Goal: Task Accomplishment & Management: Manage account settings

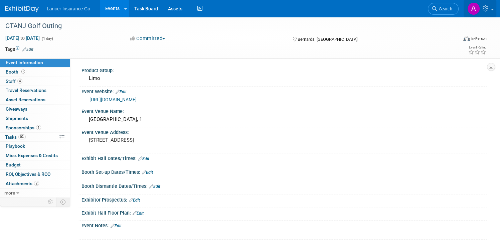
click at [490, 9] on span at bounding box center [491, 9] width 3 height 1
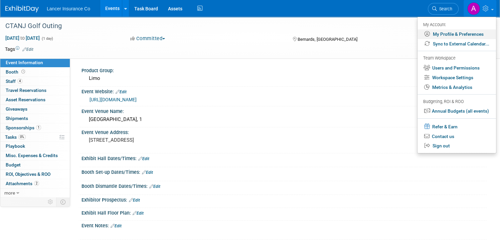
click at [453, 32] on link "My Profile & Preferences" at bounding box center [456, 34] width 78 height 10
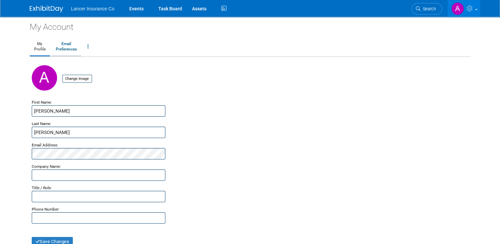
click at [63, 44] on link "Email Preferences" at bounding box center [66, 46] width 30 height 17
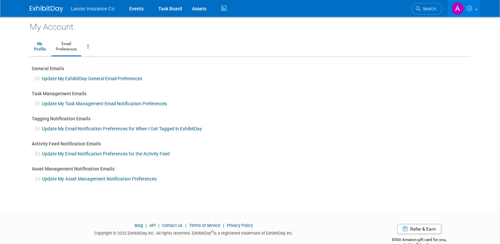
click at [477, 9] on span at bounding box center [475, 9] width 3 height 1
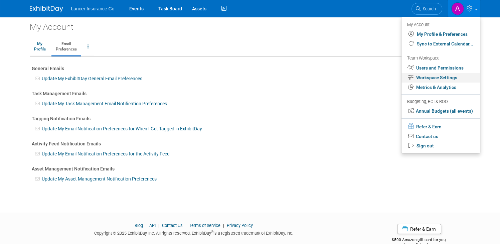
click at [450, 78] on link "Workspace Settings" at bounding box center [440, 78] width 78 height 10
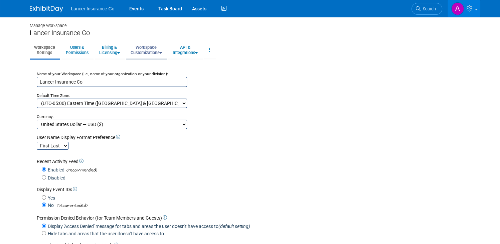
click at [148, 48] on link "Workspace Customizations" at bounding box center [146, 50] width 40 height 16
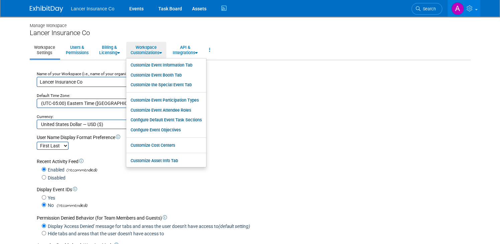
click at [286, 108] on div "Currency:" at bounding box center [252, 114] width 431 height 12
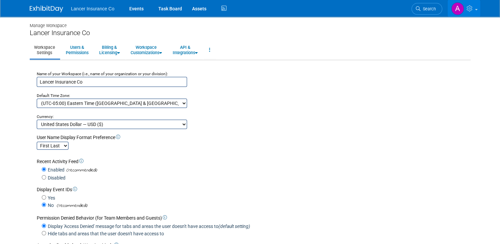
click at [479, 8] on link at bounding box center [463, 8] width 33 height 17
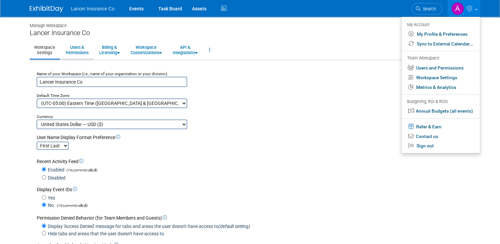
click at [73, 56] on link "Users & Permissions" at bounding box center [76, 50] width 31 height 16
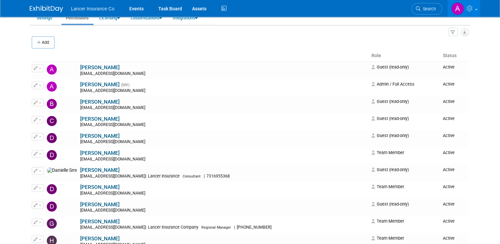
scroll to position [33, 0]
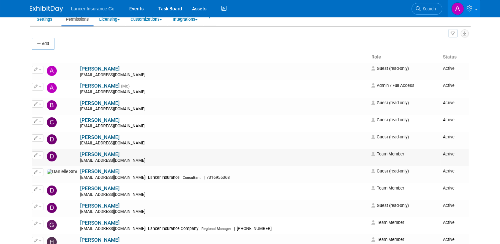
click at [36, 153] on button "button" at bounding box center [38, 154] width 12 height 7
click at [186, 43] on div "Add" at bounding box center [250, 44] width 436 height 14
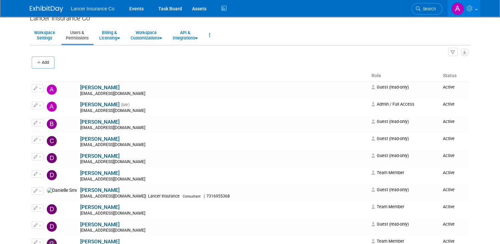
scroll to position [0, 0]
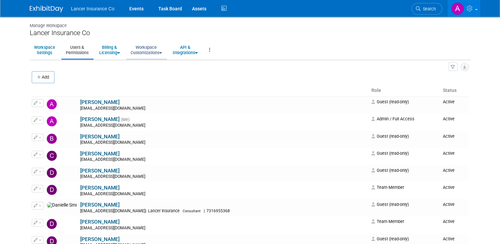
click at [153, 50] on link "Workspace Customizations" at bounding box center [146, 50] width 40 height 16
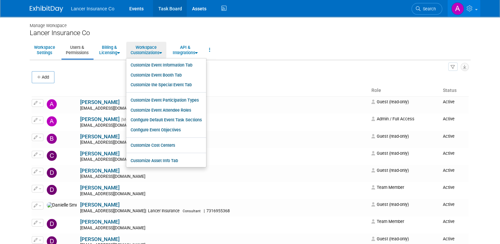
click at [172, 8] on link "Task Board" at bounding box center [170, 8] width 34 height 17
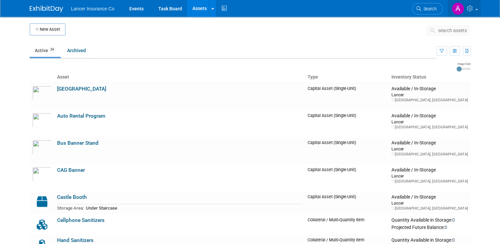
click at [477, 9] on span at bounding box center [476, 9] width 3 height 1
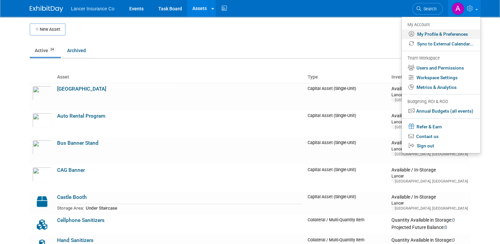
click at [455, 33] on link "My Profile & Preferences" at bounding box center [440, 34] width 78 height 10
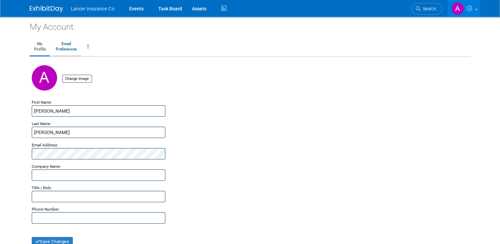
click at [57, 48] on link "Email Preferences" at bounding box center [66, 46] width 30 height 17
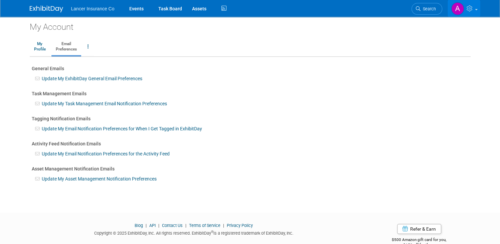
click at [477, 9] on span at bounding box center [475, 9] width 3 height 1
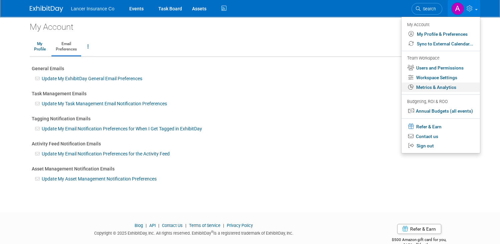
click at [460, 87] on link "Metrics & Analytics" at bounding box center [440, 87] width 78 height 10
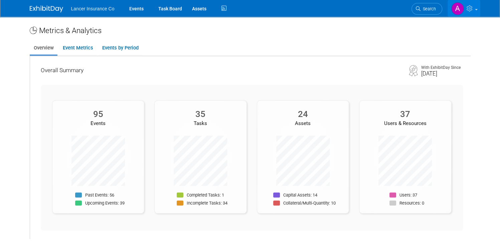
click at [474, 7] on icon at bounding box center [470, 8] width 8 height 6
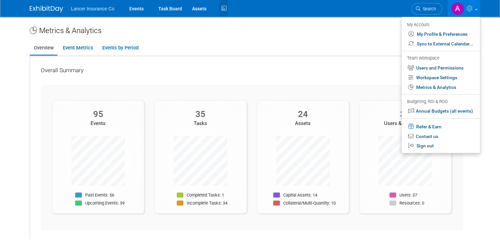
click at [219, 8] on icon at bounding box center [223, 8] width 8 height 10
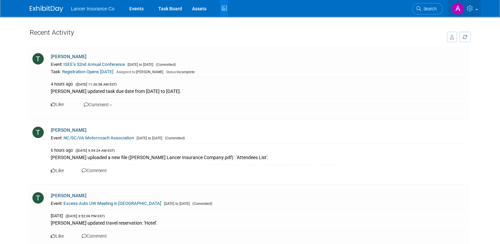
click at [480, 7] on link at bounding box center [463, 8] width 33 height 17
